Goal: Obtain resource: Obtain resource

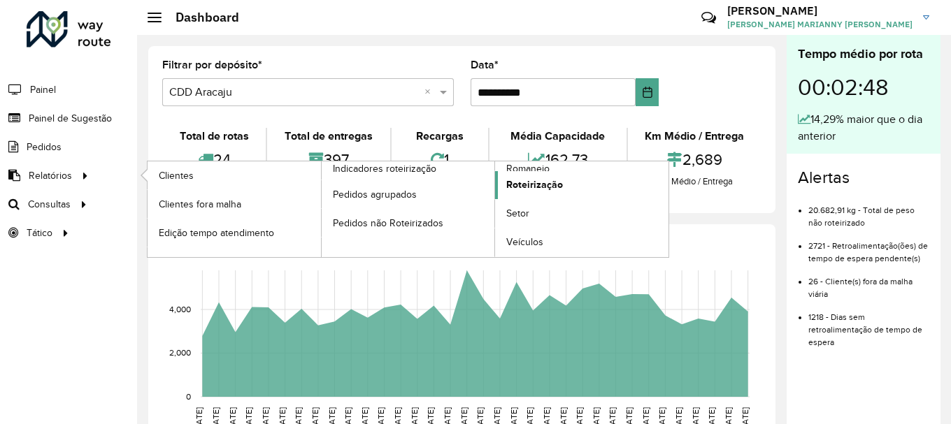
click at [545, 190] on span "Roteirização" at bounding box center [534, 185] width 57 height 15
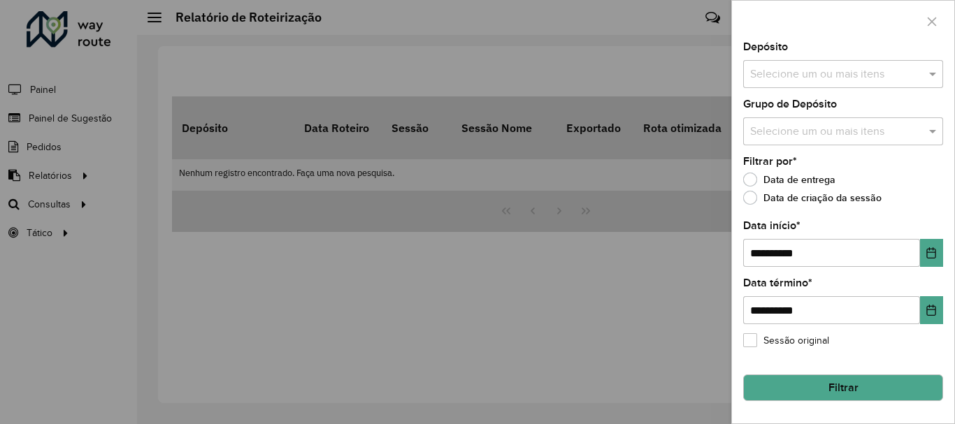
click at [784, 73] on input "text" at bounding box center [835, 74] width 179 height 17
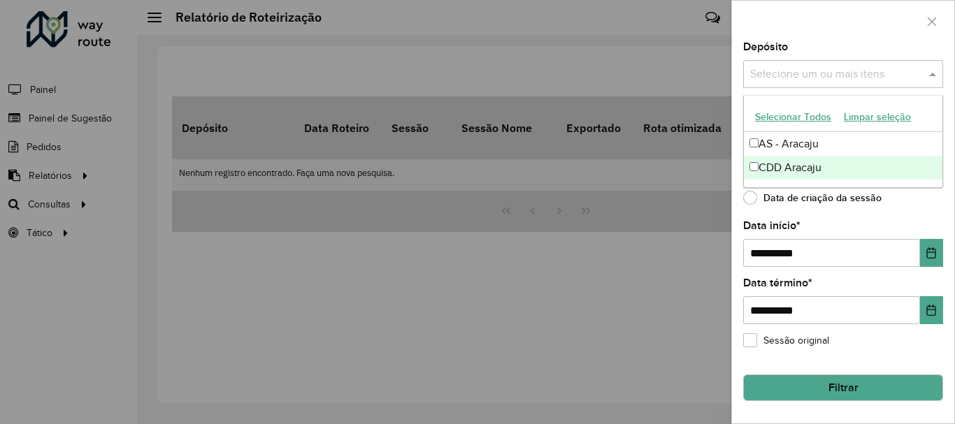
click at [800, 175] on div "CDD Aracaju" at bounding box center [843, 168] width 198 height 24
click at [929, 253] on icon "Choose Date" at bounding box center [931, 252] width 9 height 11
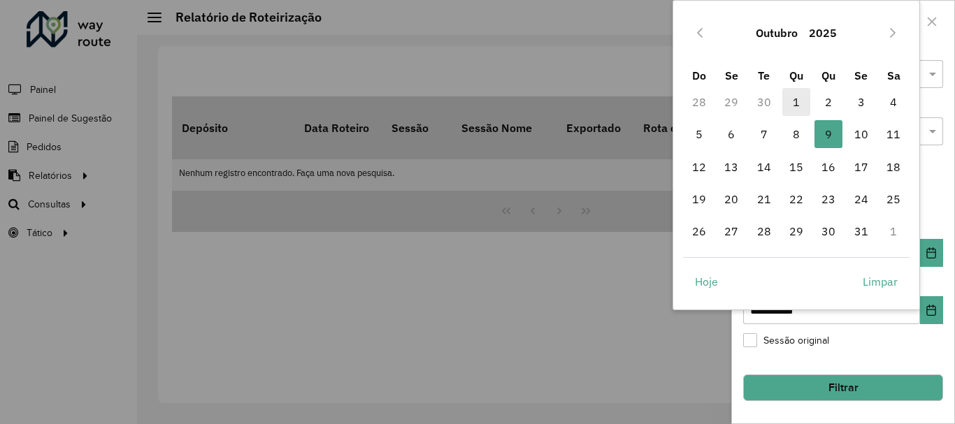
click at [802, 96] on span "1" at bounding box center [796, 102] width 28 height 28
type input "**********"
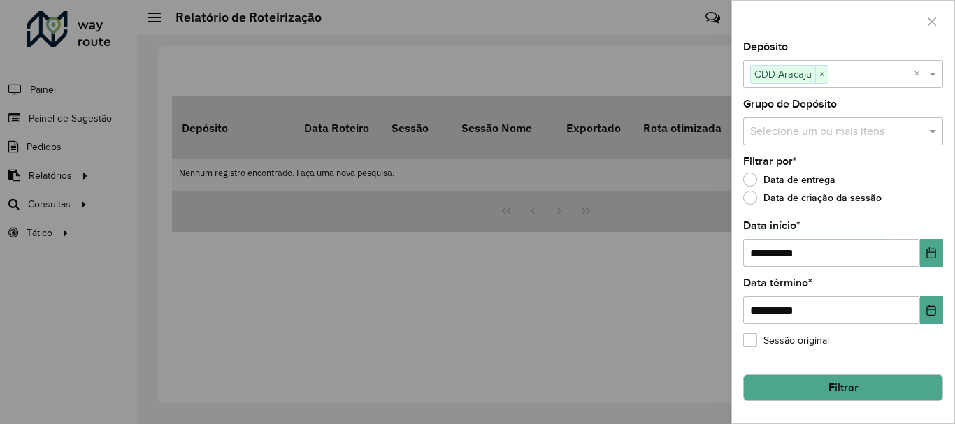
click at [841, 394] on button "Filtrar" at bounding box center [843, 388] width 200 height 27
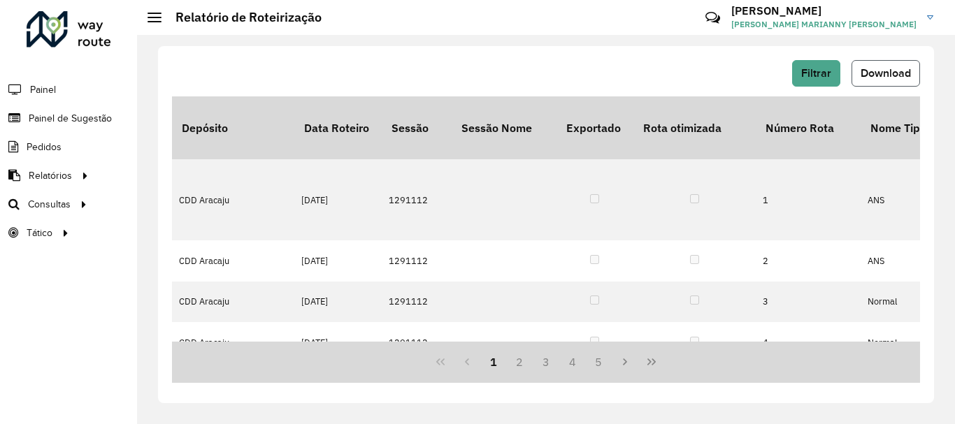
click at [879, 73] on span "Download" at bounding box center [885, 73] width 50 height 12
